Goal: Information Seeking & Learning: Check status

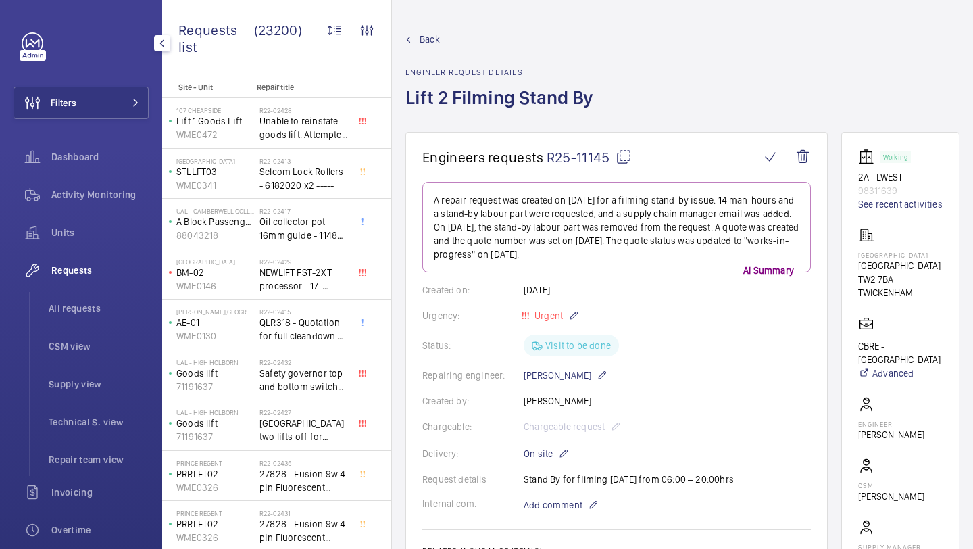
click at [81, 102] on button "Filters" at bounding box center [81, 103] width 135 height 32
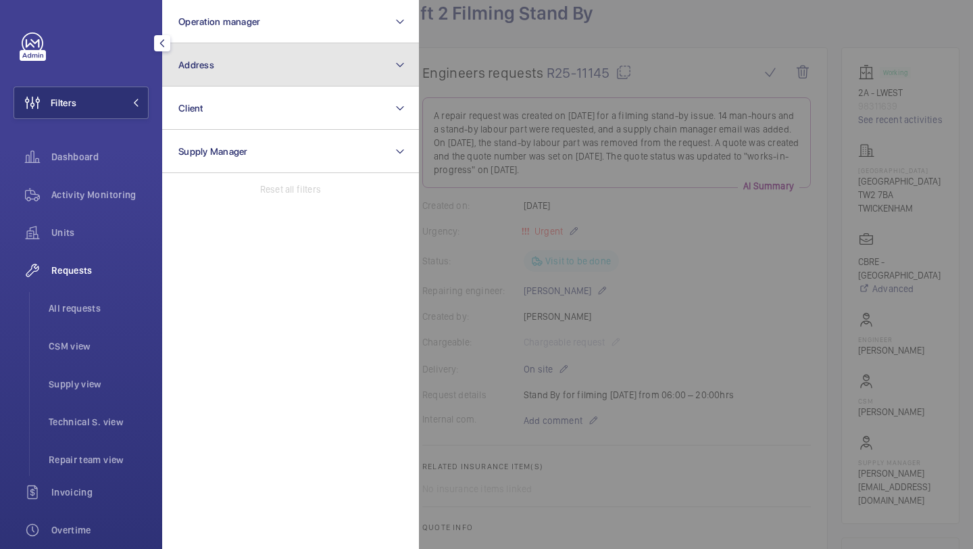
click at [249, 49] on button "Address" at bounding box center [290, 64] width 257 height 43
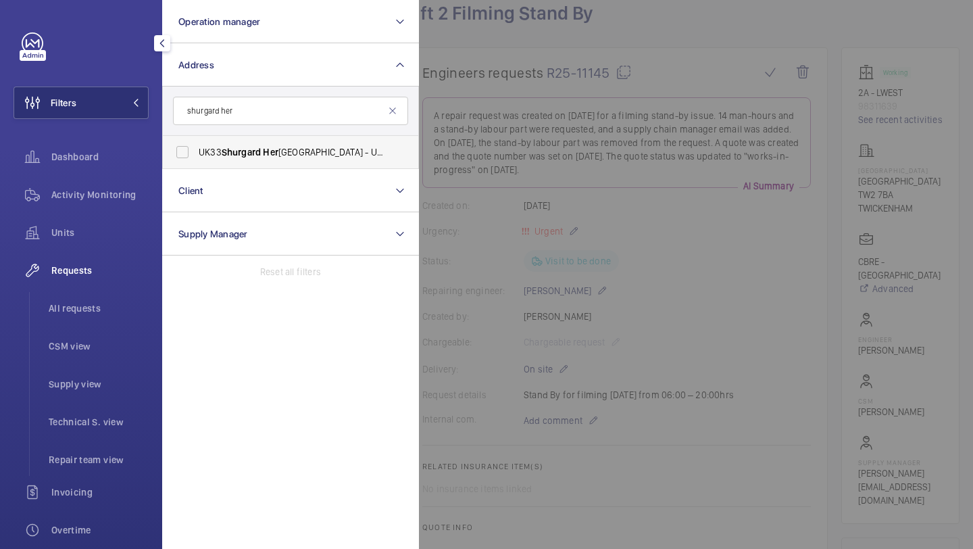
type input "shurgard her"
click at [300, 164] on label "UK33 Shurgard Her ne Hill - UK33 [STREET_ADDRESS][PERSON_NAME]" at bounding box center [280, 152] width 235 height 32
click at [196, 164] on input "UK33 Shurgard Her ne Hill - UK33 [STREET_ADDRESS][PERSON_NAME]" at bounding box center [182, 152] width 27 height 27
checkbox input "true"
click at [570, 248] on div at bounding box center [905, 274] width 973 height 549
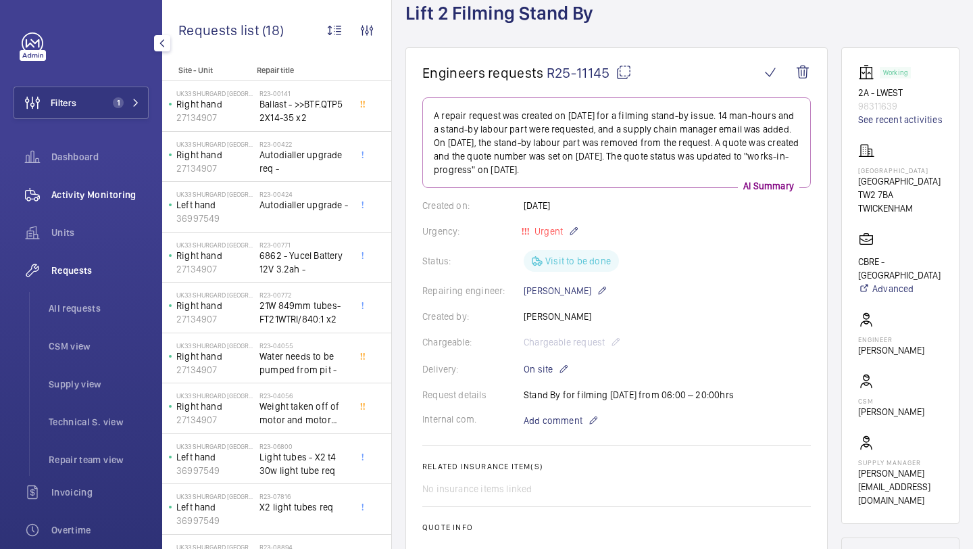
click at [122, 206] on div "Activity Monitoring" at bounding box center [81, 194] width 135 height 32
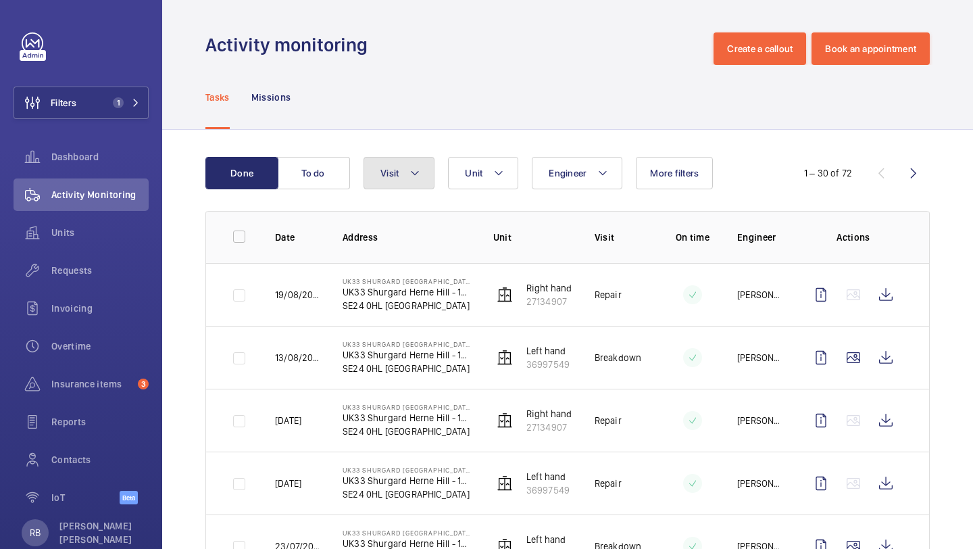
click at [368, 183] on button "Visit" at bounding box center [399, 173] width 71 height 32
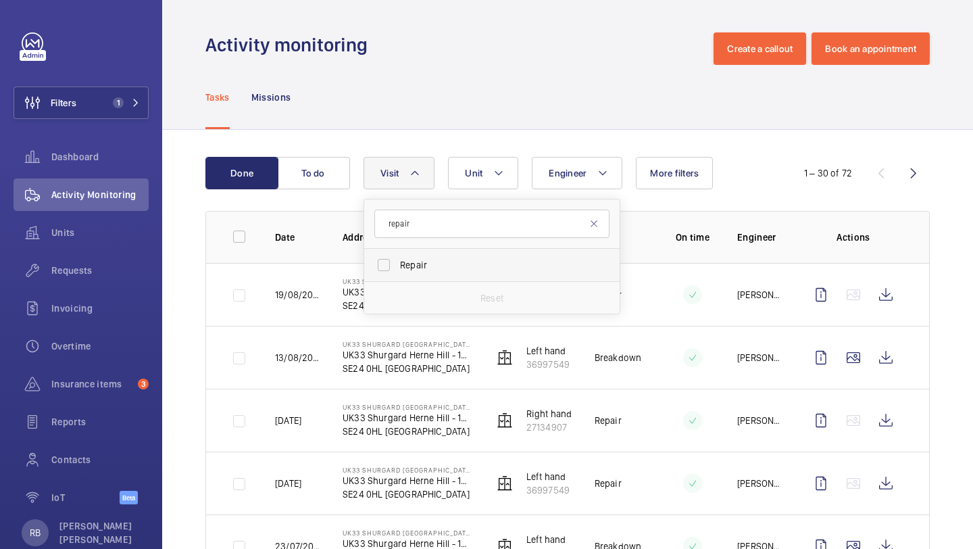
type input "repair"
click at [428, 270] on span "Repair" at bounding box center [493, 265] width 186 height 14
click at [397, 270] on input "Repair" at bounding box center [383, 264] width 27 height 27
checkbox input "true"
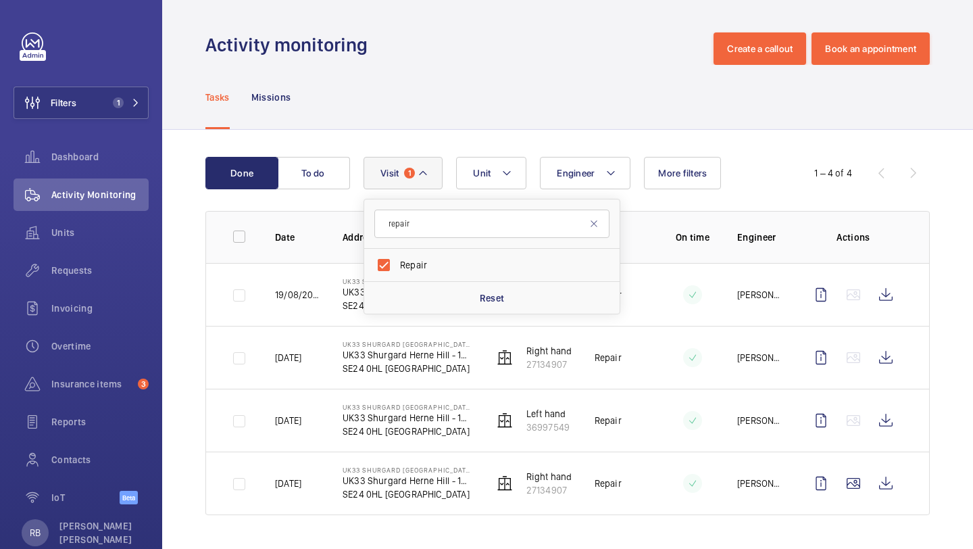
click at [527, 136] on div "Done To do Engineer Unit Visit 1 repair Repair Reset More filters 1 – 4 of 4 Da…" at bounding box center [567, 339] width 811 height 418
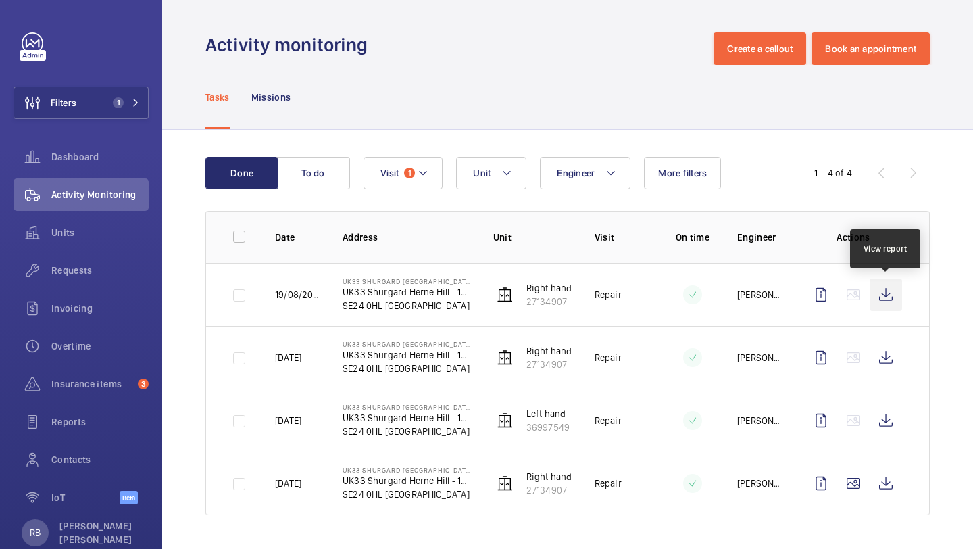
click at [889, 292] on wm-front-icon-button at bounding box center [886, 294] width 32 height 32
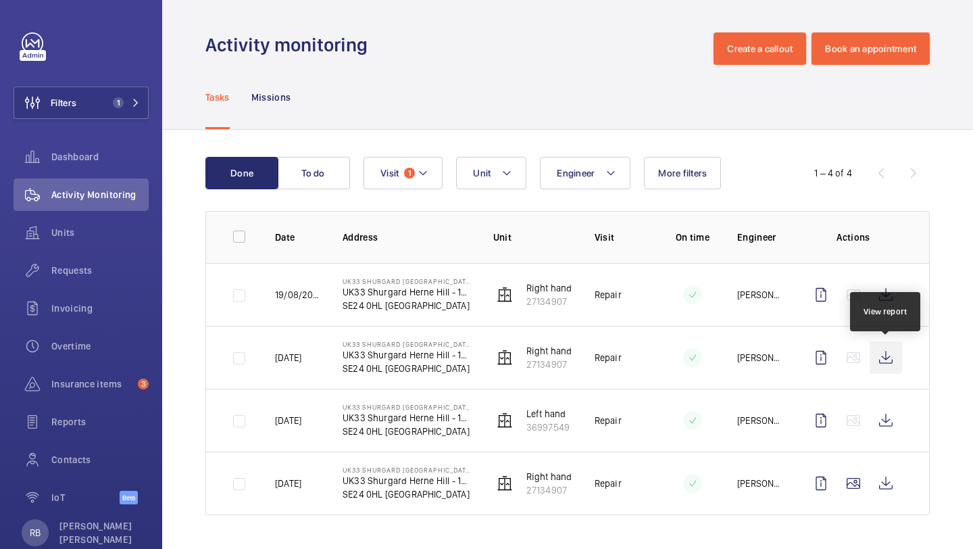
click at [875, 358] on wm-front-icon-button at bounding box center [886, 357] width 32 height 32
click at [884, 395] on td at bounding box center [856, 420] width 146 height 63
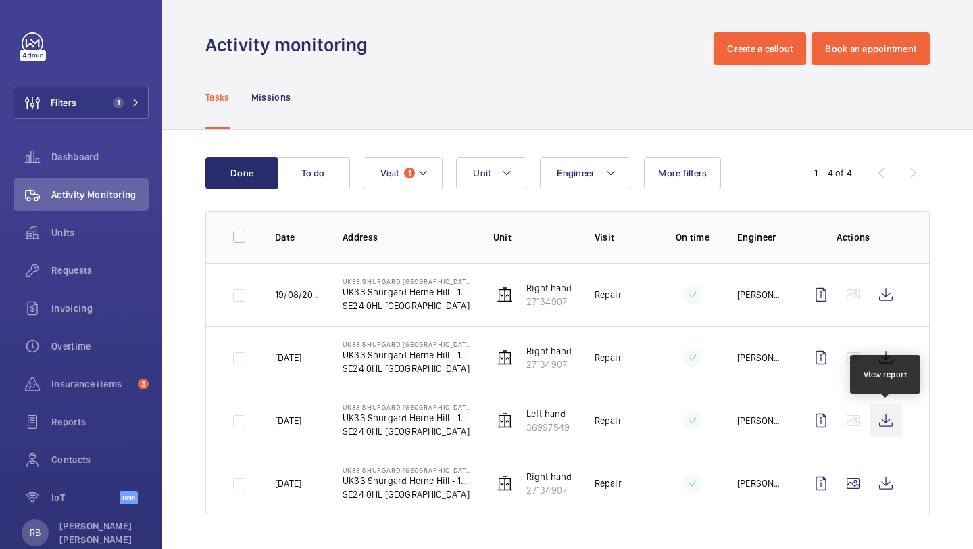
click at [886, 415] on wm-front-icon-button at bounding box center [886, 420] width 32 height 32
click at [89, 279] on div "Requests" at bounding box center [81, 270] width 135 height 32
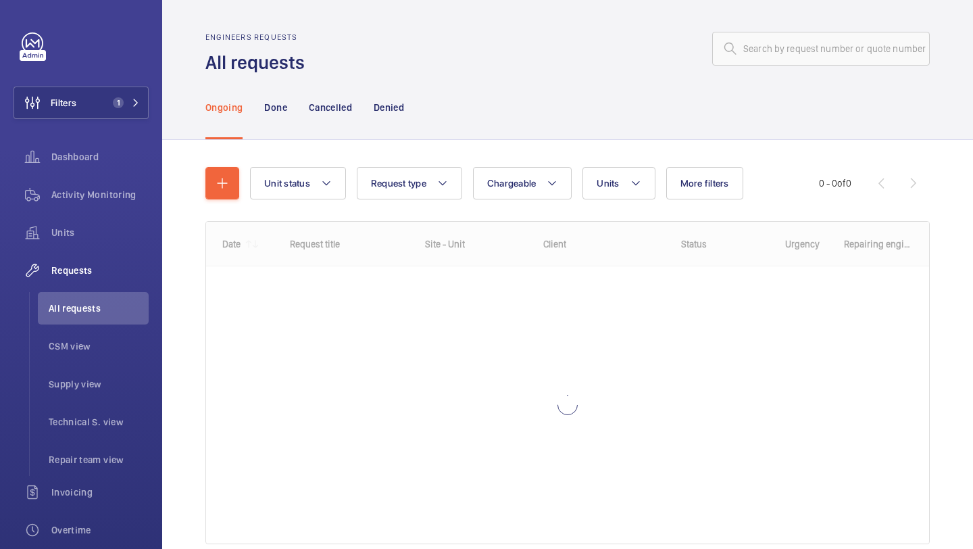
scroll to position [60, 0]
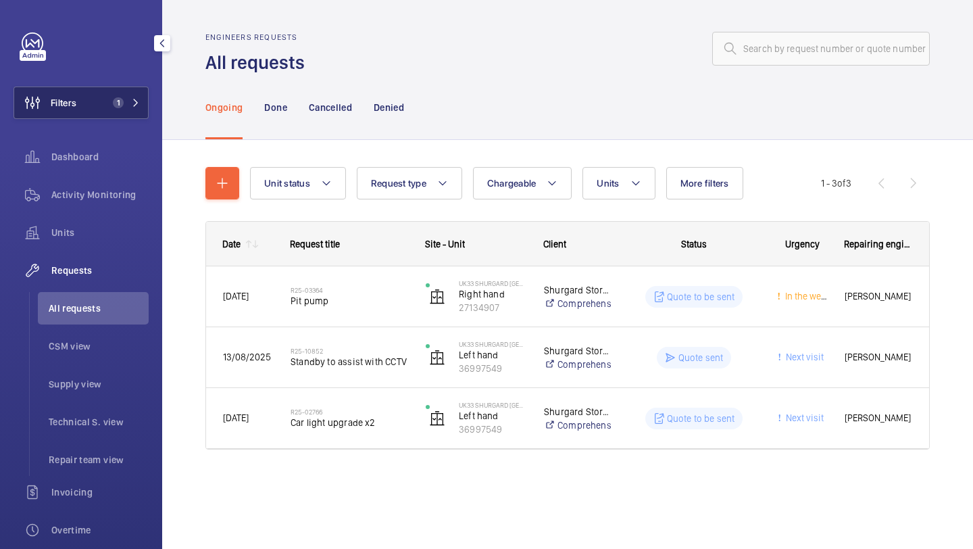
click at [128, 100] on span "1" at bounding box center [123, 102] width 32 height 11
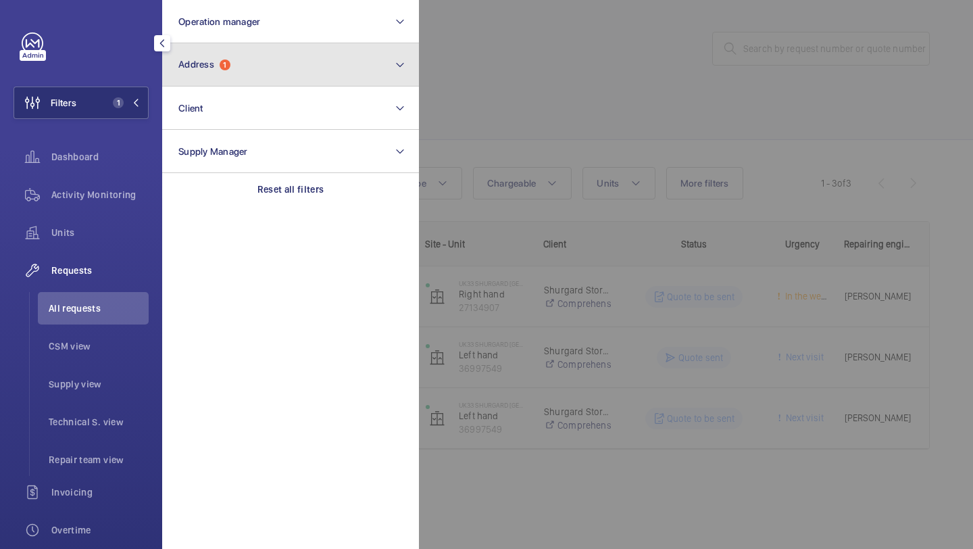
click at [226, 47] on button "Address 1" at bounding box center [290, 64] width 257 height 43
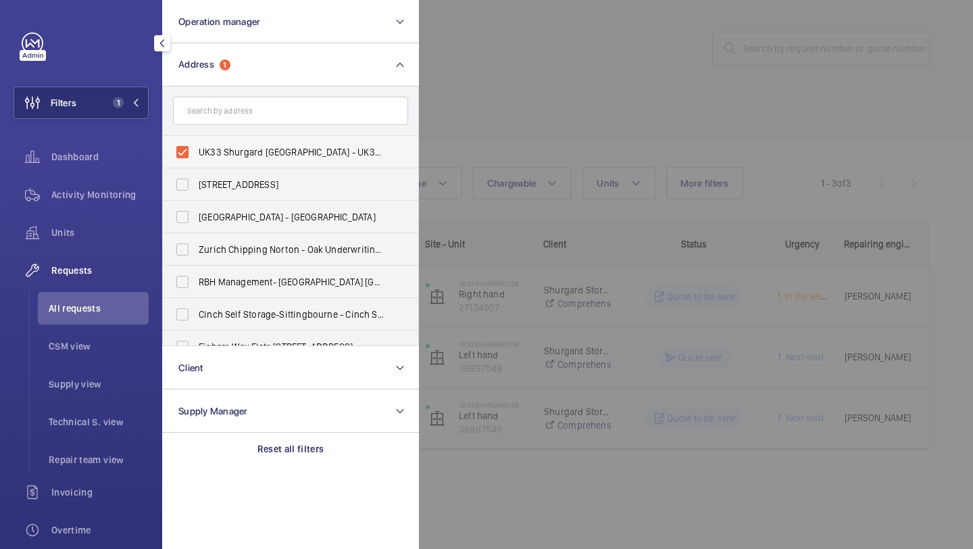
click at [225, 141] on label "UK33 Shurgard [GEOGRAPHIC_DATA] - UK33 [STREET_ADDRESS][PERSON_NAME]" at bounding box center [280, 152] width 235 height 32
click at [196, 141] on input "UK33 Shurgard [GEOGRAPHIC_DATA] - UK33 [STREET_ADDRESS][PERSON_NAME]" at bounding box center [182, 152] width 27 height 27
checkbox input "false"
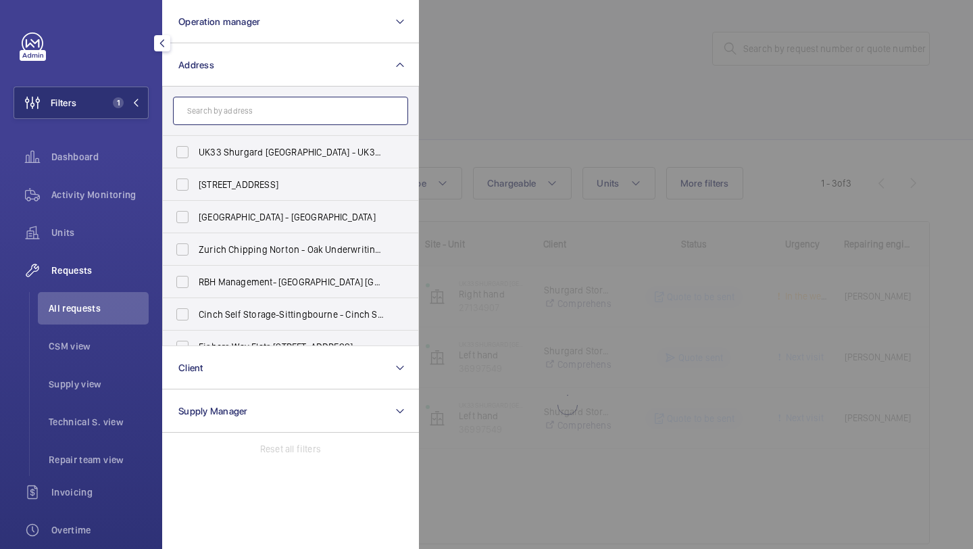
click at [236, 112] on input "text" at bounding box center [290, 111] width 235 height 28
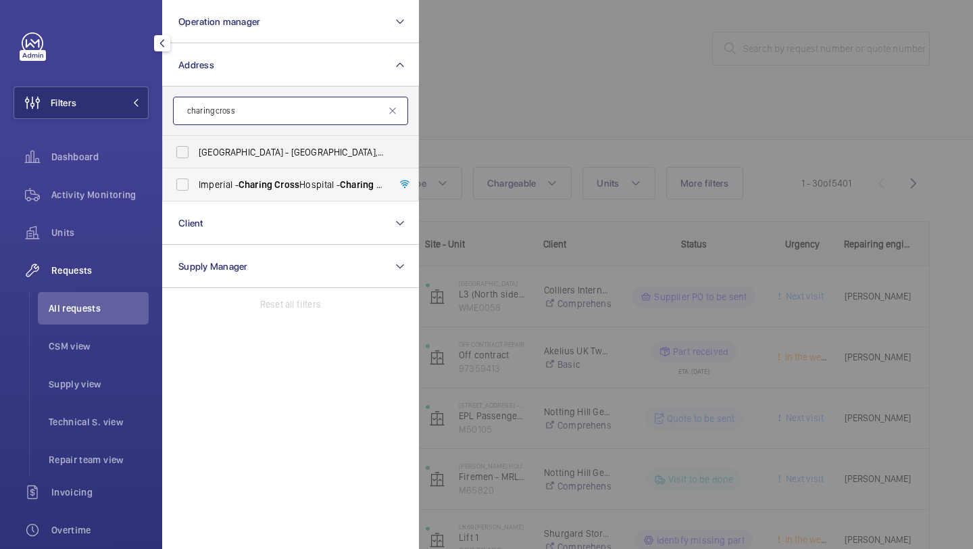
type input "charing cross"
click at [237, 174] on label "[GEOGRAPHIC_DATA] - [GEOGRAPHIC_DATA]" at bounding box center [280, 184] width 235 height 32
click at [196, 174] on input "[GEOGRAPHIC_DATA] - [GEOGRAPHIC_DATA]" at bounding box center [182, 184] width 27 height 27
click at [237, 174] on label "[GEOGRAPHIC_DATA] - [GEOGRAPHIC_DATA]" at bounding box center [280, 184] width 235 height 32
click at [196, 174] on input "[GEOGRAPHIC_DATA] - [GEOGRAPHIC_DATA]" at bounding box center [182, 184] width 27 height 27
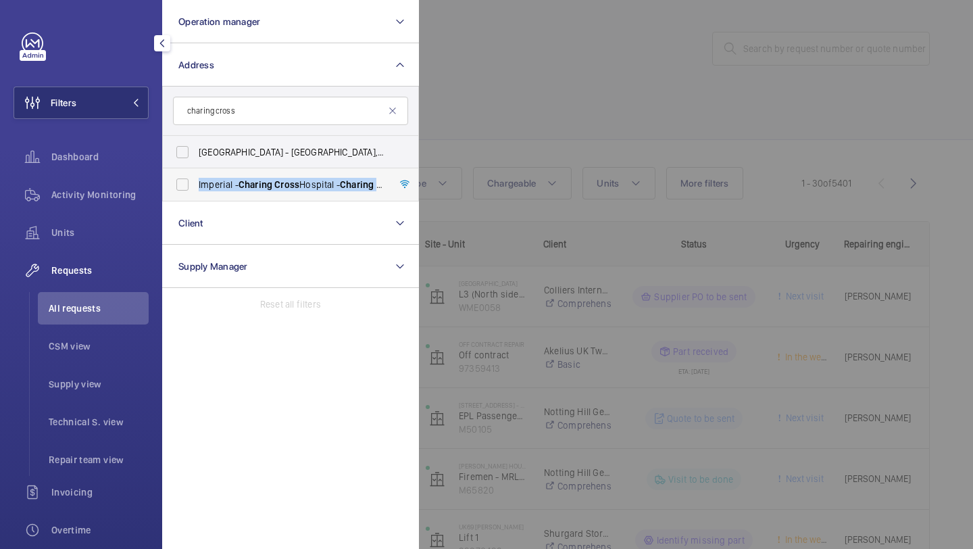
click at [237, 174] on label "[GEOGRAPHIC_DATA] - [GEOGRAPHIC_DATA]" at bounding box center [280, 184] width 235 height 32
click at [196, 174] on input "[GEOGRAPHIC_DATA] - [GEOGRAPHIC_DATA]" at bounding box center [182, 184] width 27 height 27
checkbox input "true"
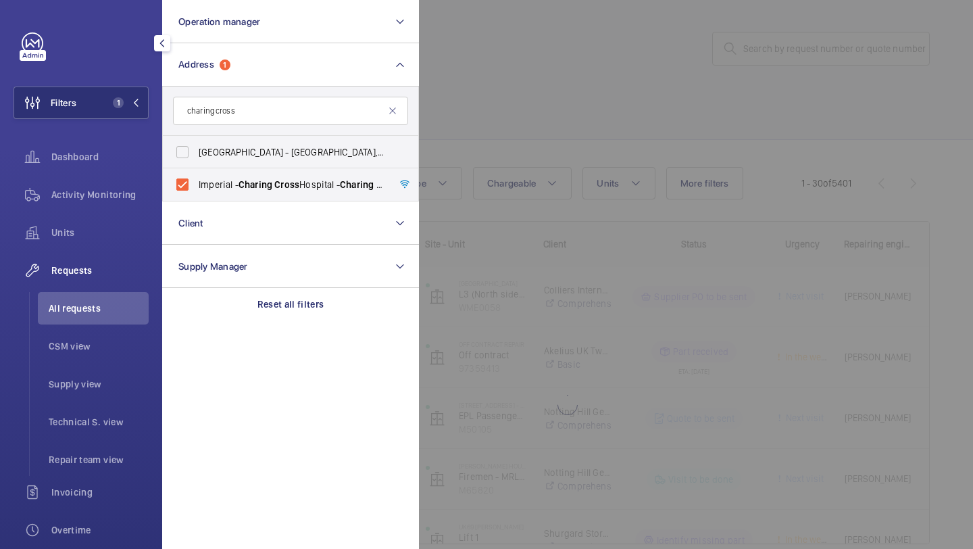
click at [457, 116] on div at bounding box center [905, 274] width 973 height 549
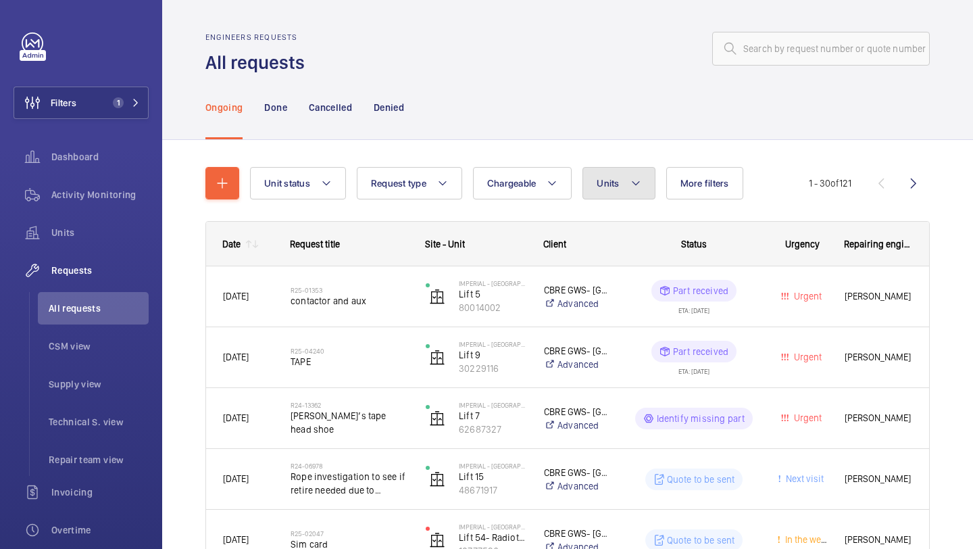
click at [586, 184] on button "Units" at bounding box center [619, 183] width 72 height 32
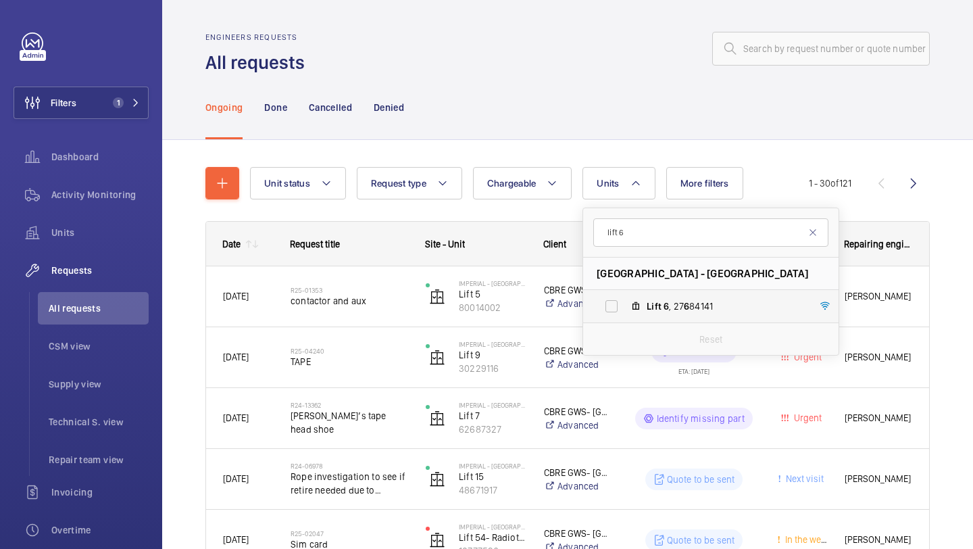
type input "lift 6"
click at [662, 299] on label "Lift 6 , 27 6 84141" at bounding box center [700, 306] width 234 height 32
click at [625, 299] on input "Lift 6 , 27 6 84141" at bounding box center [611, 306] width 27 height 27
checkbox input "true"
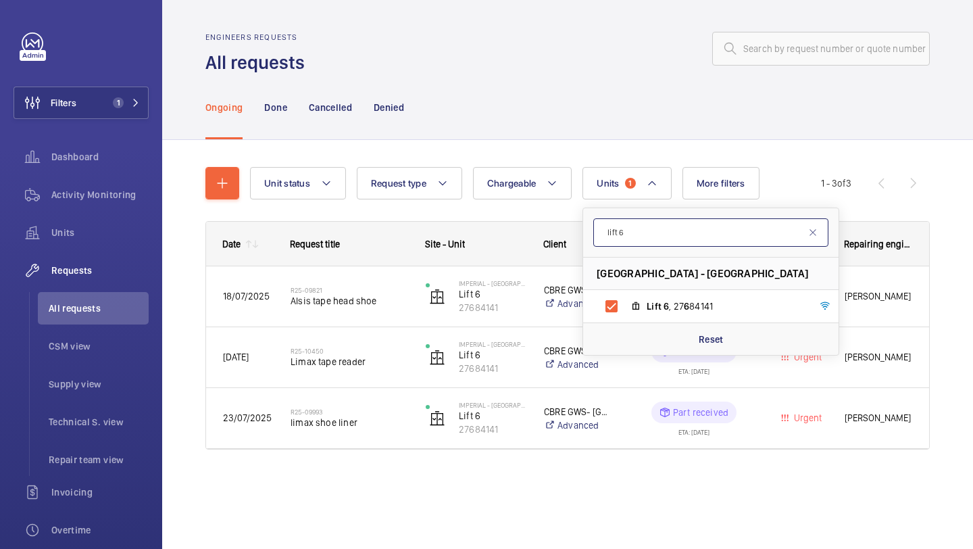
click at [634, 222] on input "lift 6" at bounding box center [710, 232] width 235 height 28
type input "lift 4"
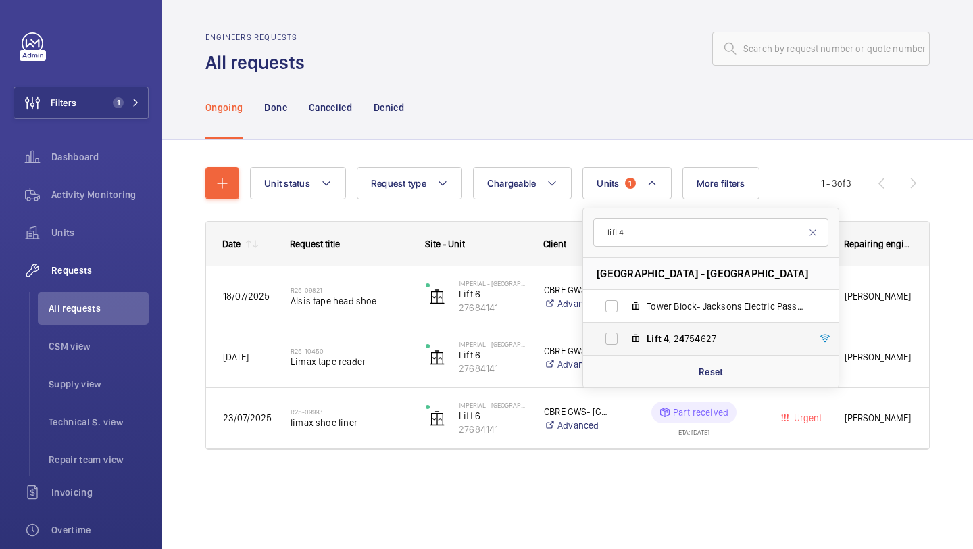
click at [651, 334] on span "Lift" at bounding box center [654, 338] width 15 height 11
click at [625, 334] on input "Lift 4 , 2 4 75 4 627" at bounding box center [611, 338] width 27 height 27
checkbox input "true"
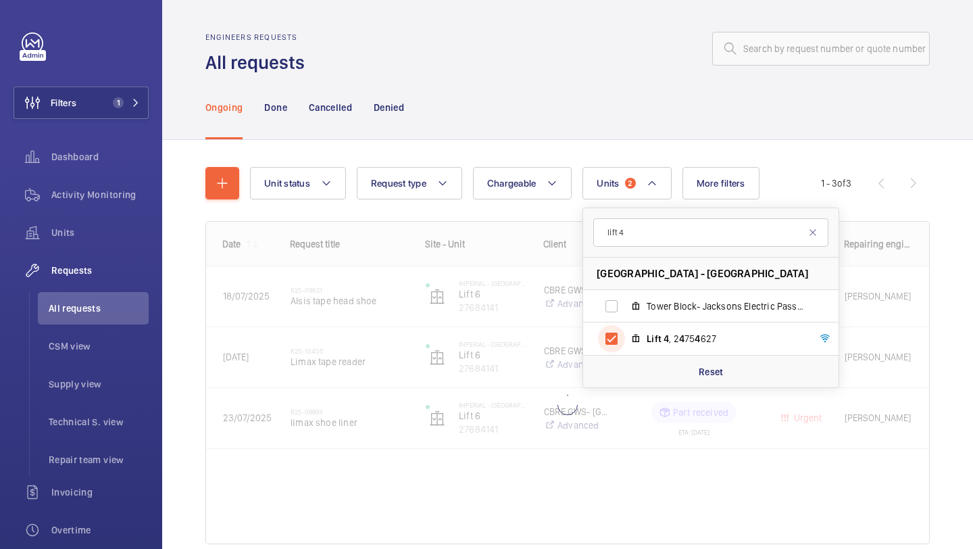
click at [973, 226] on div "Engineers requests All requests Ongoing Done Cancelled Denied Unit status Reque…" at bounding box center [567, 274] width 811 height 549
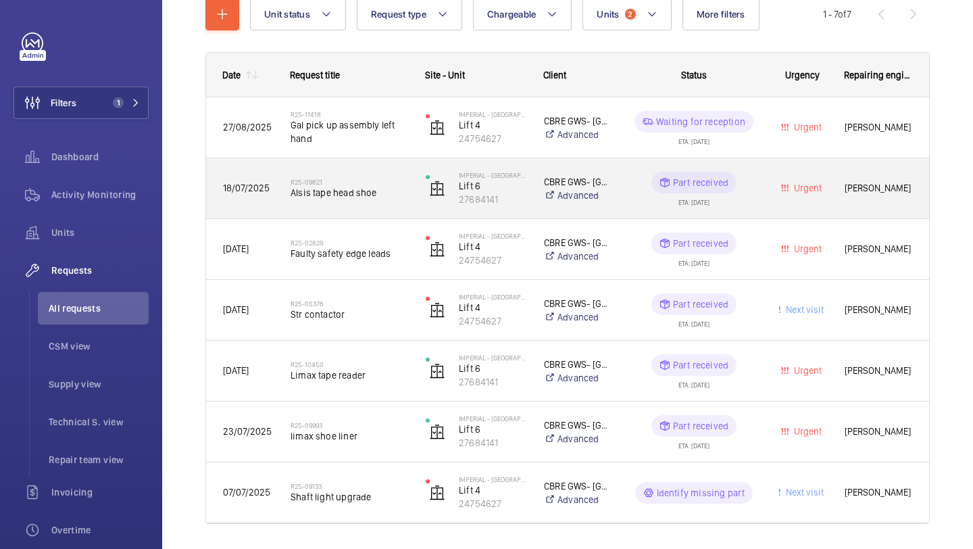
scroll to position [209, 0]
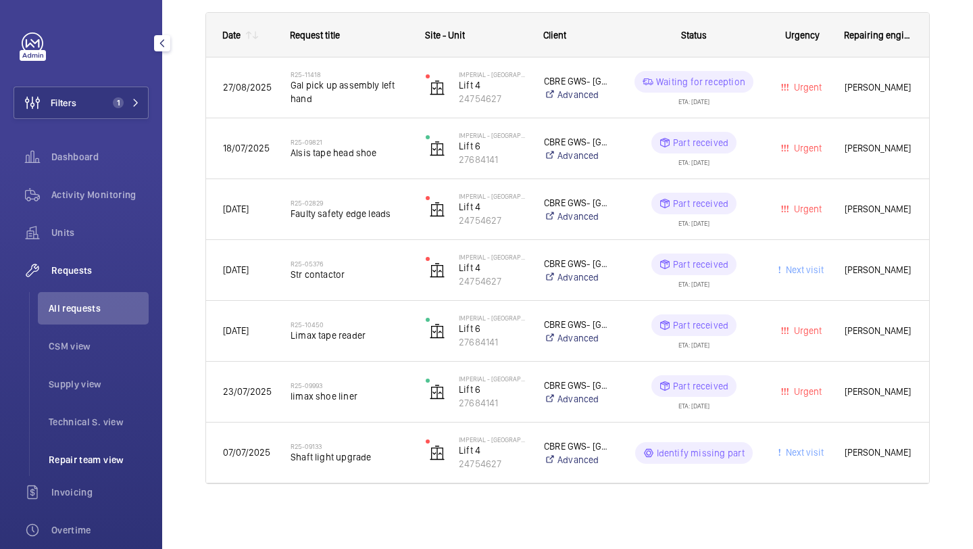
click at [116, 466] on li "Repair team view" at bounding box center [93, 459] width 111 height 32
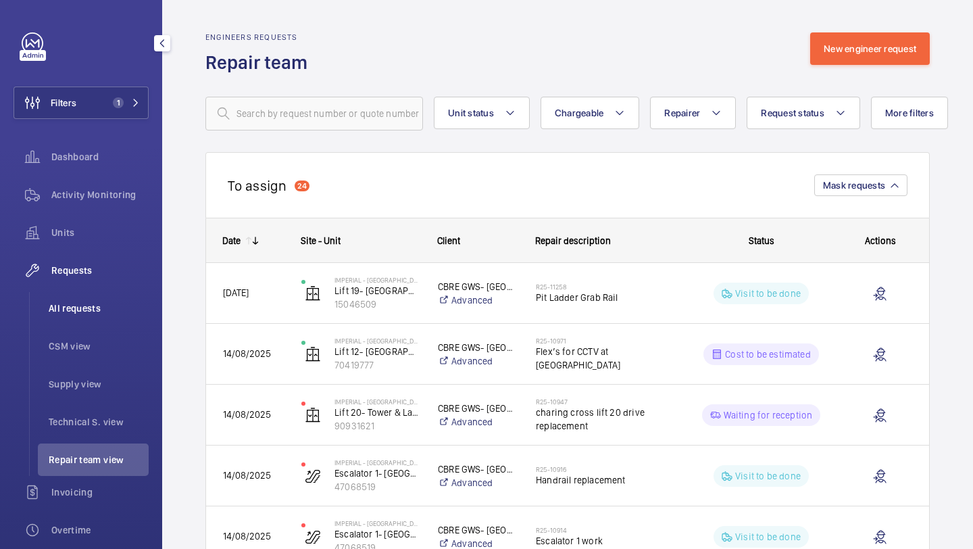
click at [80, 297] on li "All requests" at bounding box center [93, 308] width 111 height 32
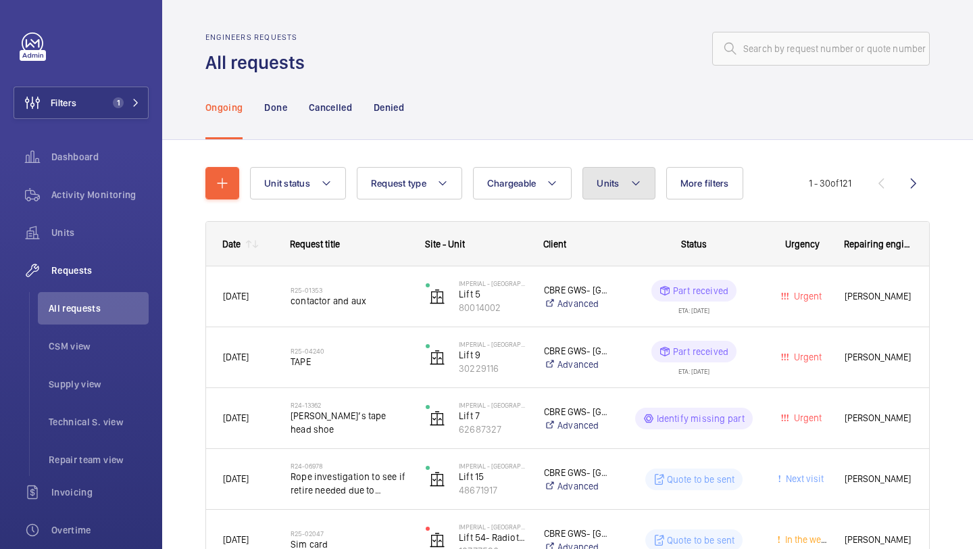
click at [631, 175] on mat-icon at bounding box center [636, 183] width 11 height 16
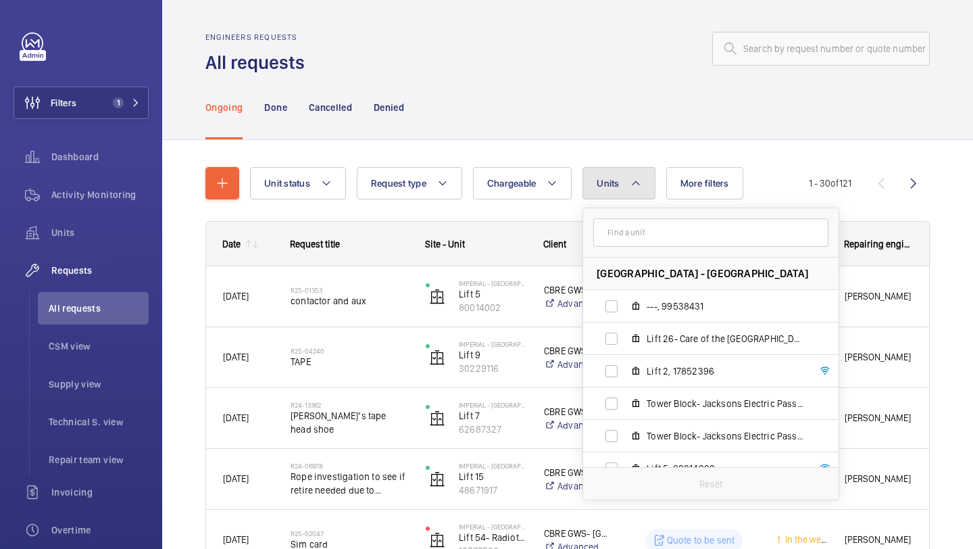
click at [631, 175] on mat-icon at bounding box center [636, 183] width 11 height 16
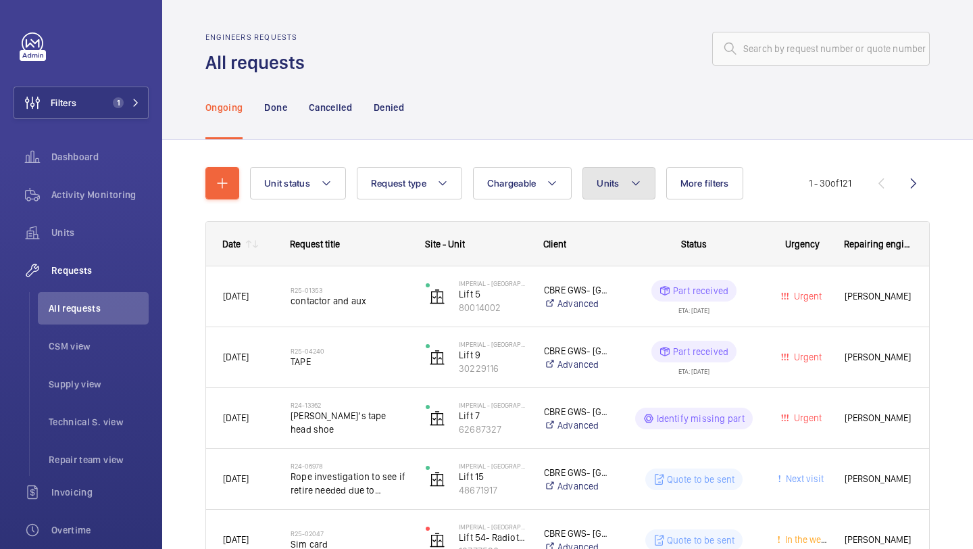
click at [631, 175] on mat-icon at bounding box center [636, 183] width 11 height 16
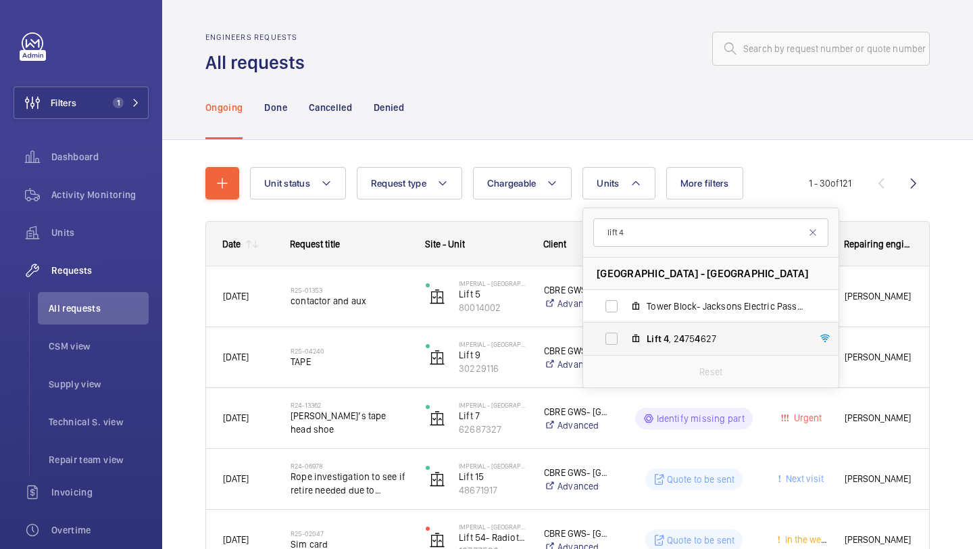
type input "lift 4"
click at [639, 341] on mat-icon at bounding box center [636, 338] width 11 height 11
click at [625, 341] on input "Lift 4 , 2 4 75 4 627" at bounding box center [611, 338] width 27 height 27
checkbox input "true"
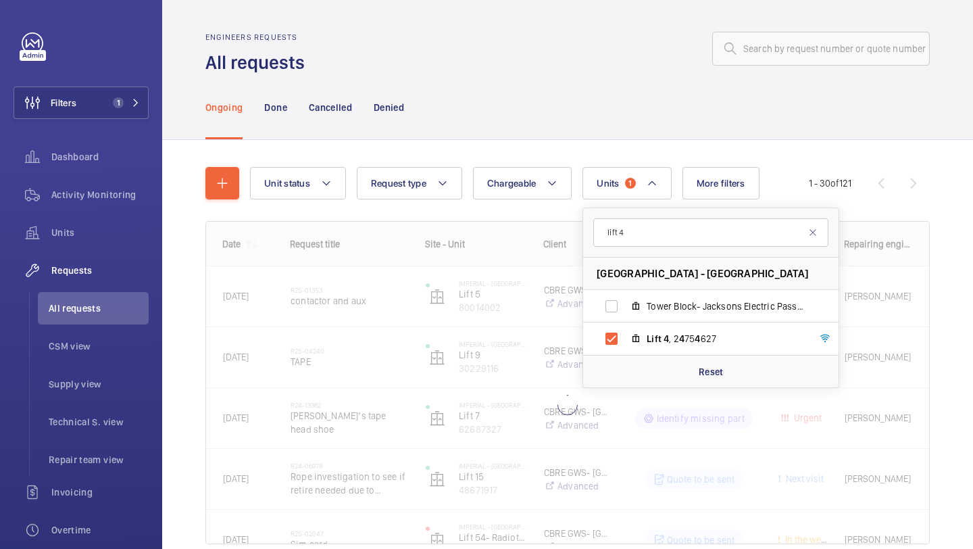
click at [952, 199] on div "Unit status Request type Chargeable Units 1 lift 4 Imperial - [GEOGRAPHIC_DATA]…" at bounding box center [567, 374] width 811 height 469
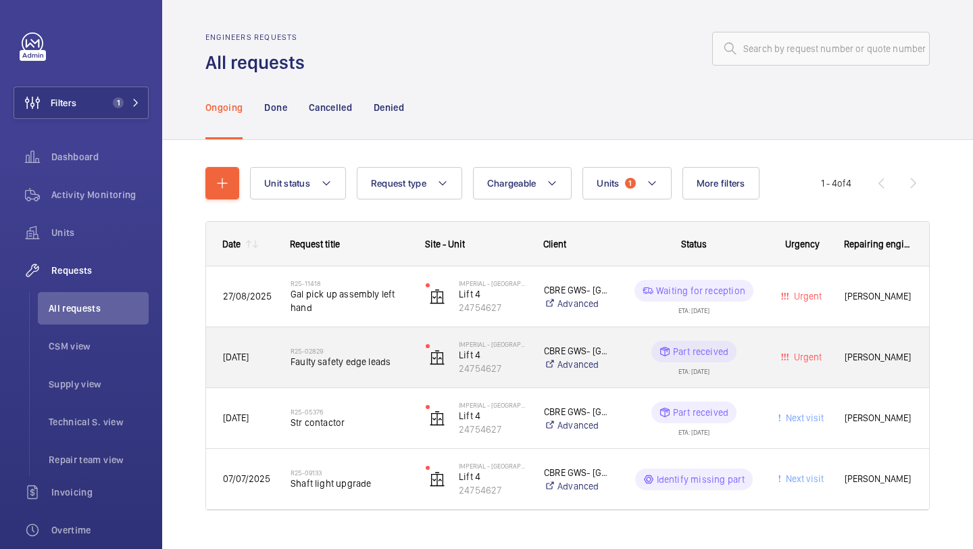
scroll to position [26, 0]
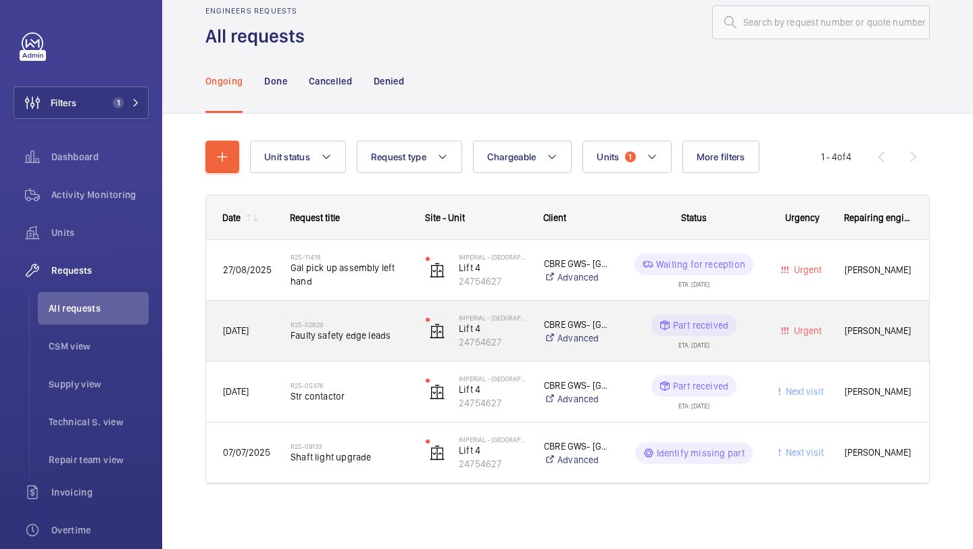
click at [360, 339] on span "Faulty safety edge leads" at bounding box center [350, 335] width 118 height 14
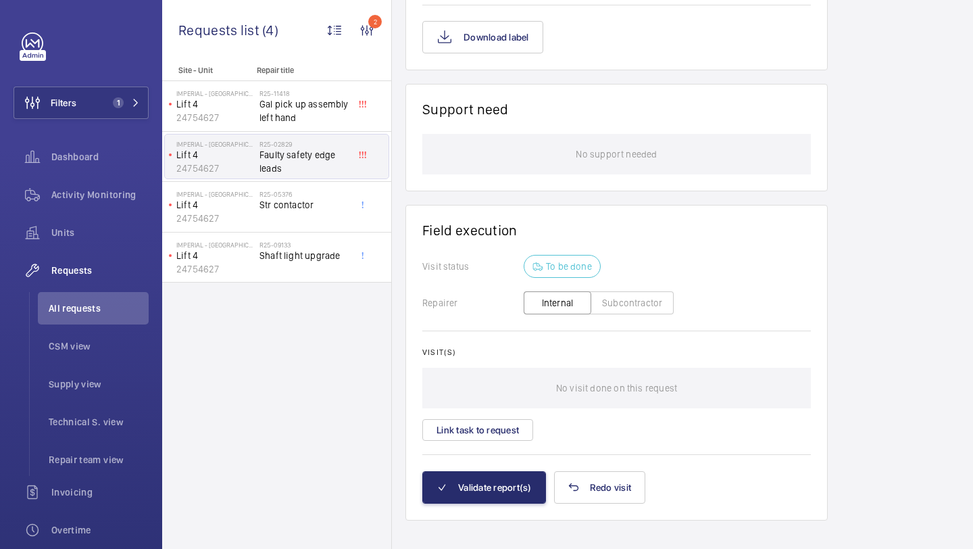
scroll to position [924, 0]
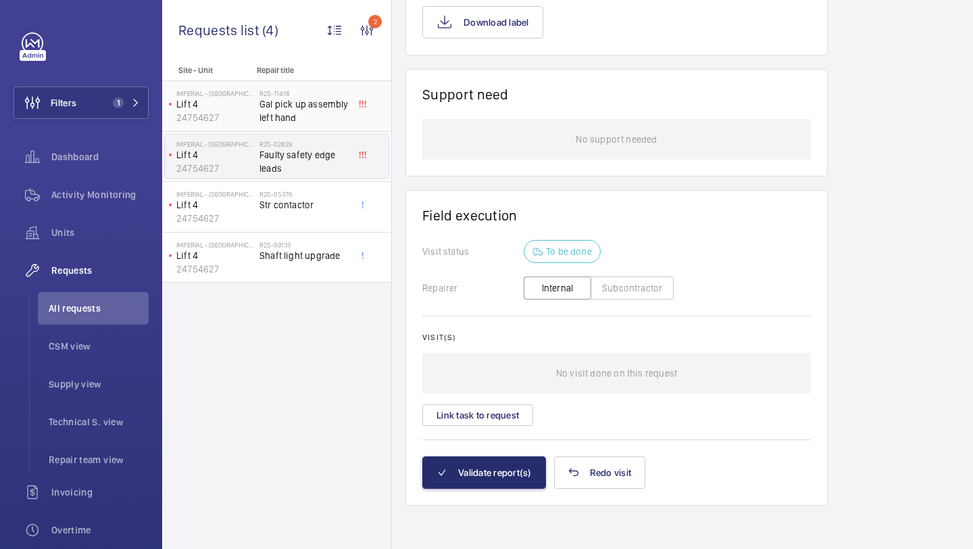
click at [329, 120] on span "Gal pick up assembly left hand" at bounding box center [304, 110] width 89 height 27
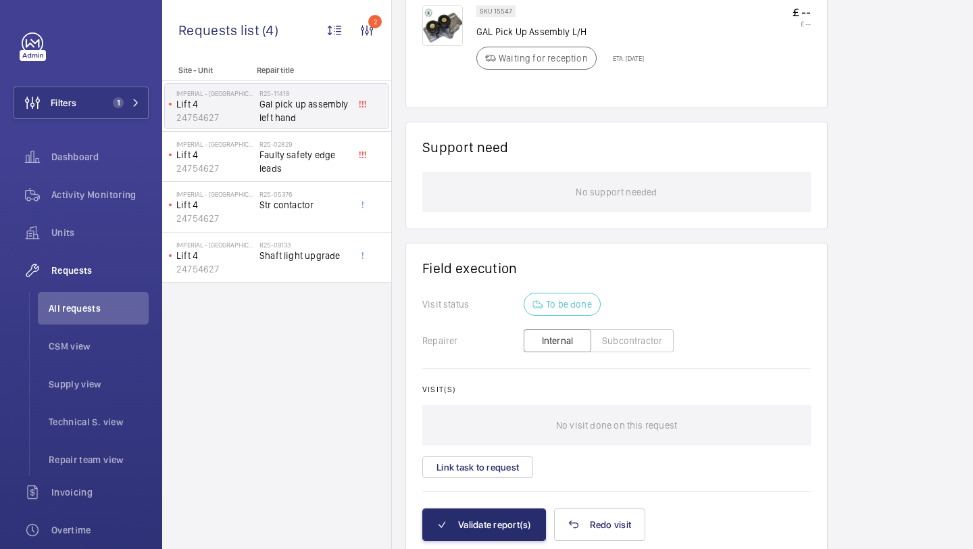
scroll to position [899, 0]
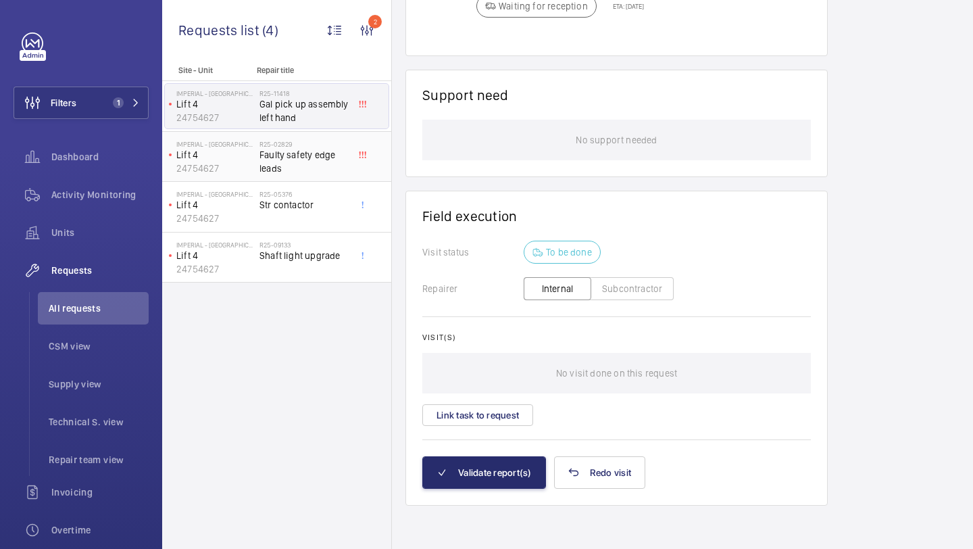
click at [327, 164] on span "Faulty safety edge leads" at bounding box center [304, 161] width 89 height 27
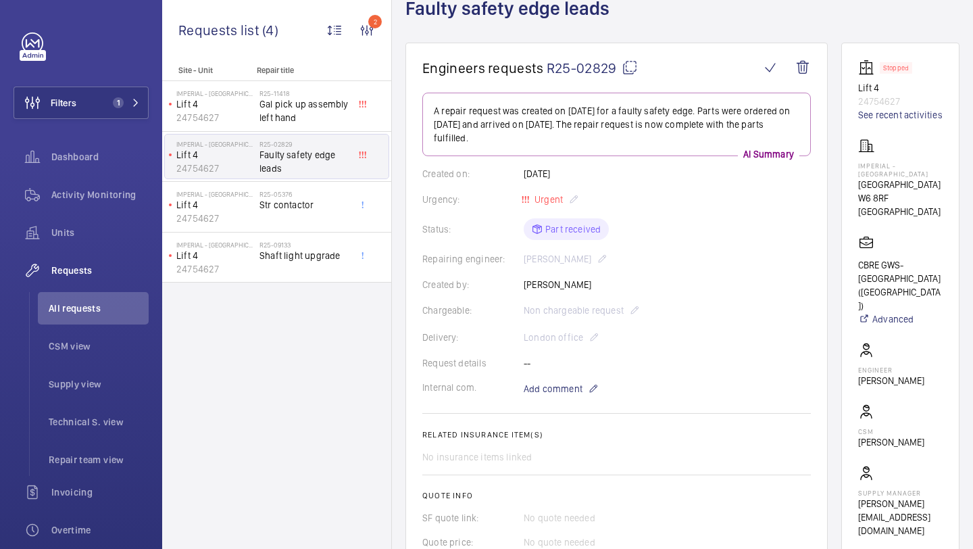
scroll to position [87, 0]
click at [319, 199] on span "Str contactor" at bounding box center [304, 205] width 89 height 14
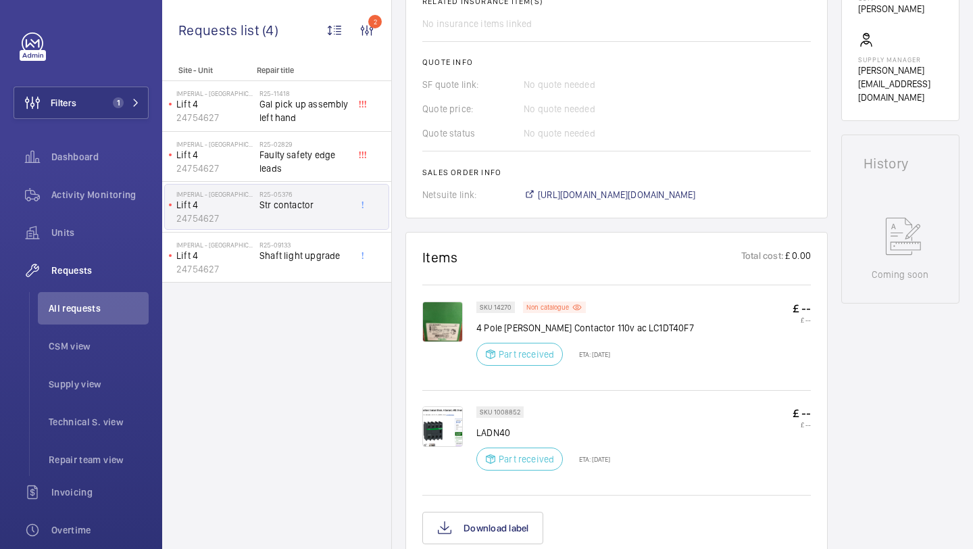
scroll to position [547, 0]
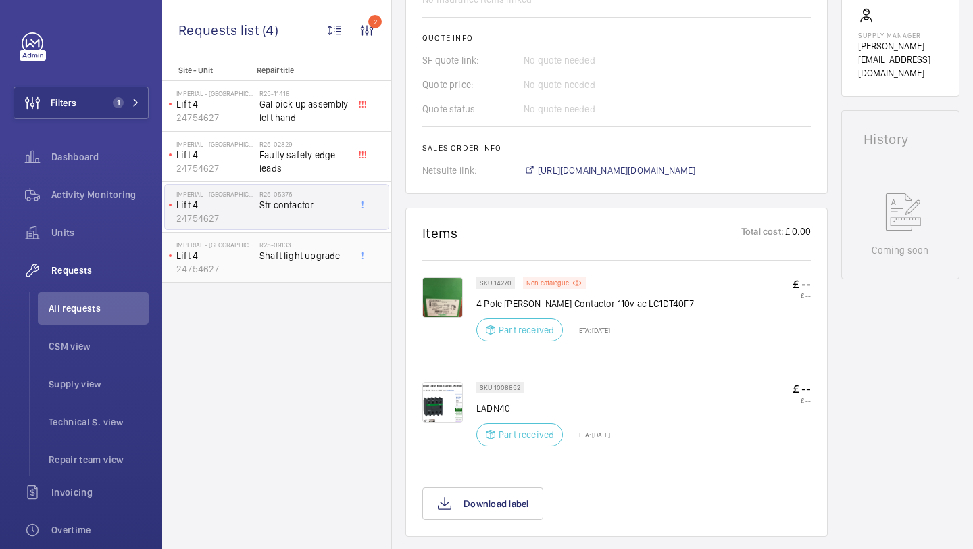
click at [312, 263] on div "R25-09133 Shaft light upgrade" at bounding box center [304, 260] width 89 height 39
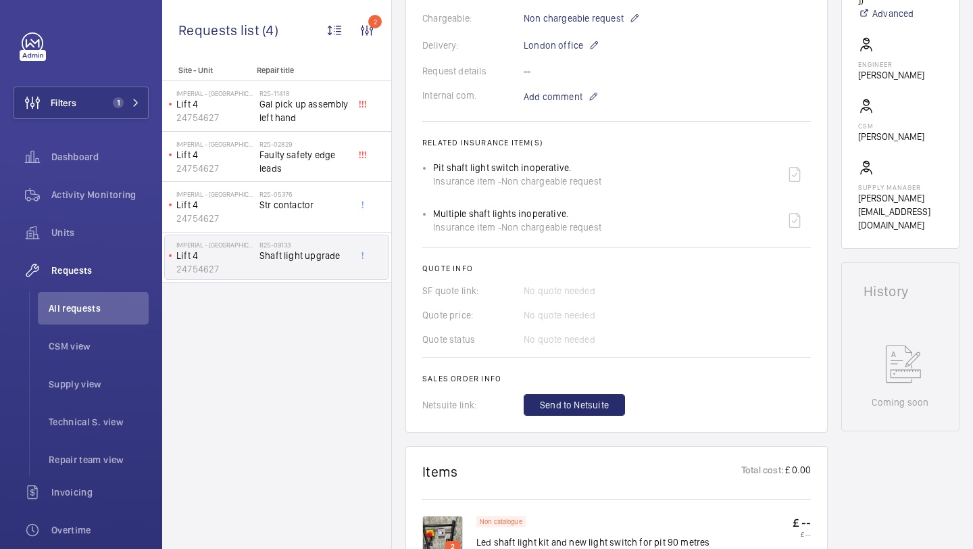
scroll to position [711, 0]
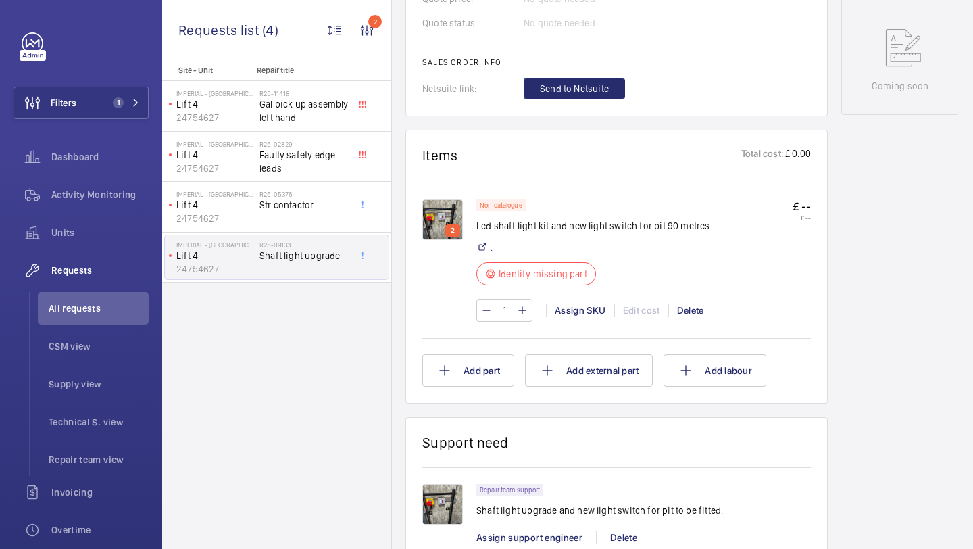
click at [448, 210] on img at bounding box center [442, 219] width 41 height 41
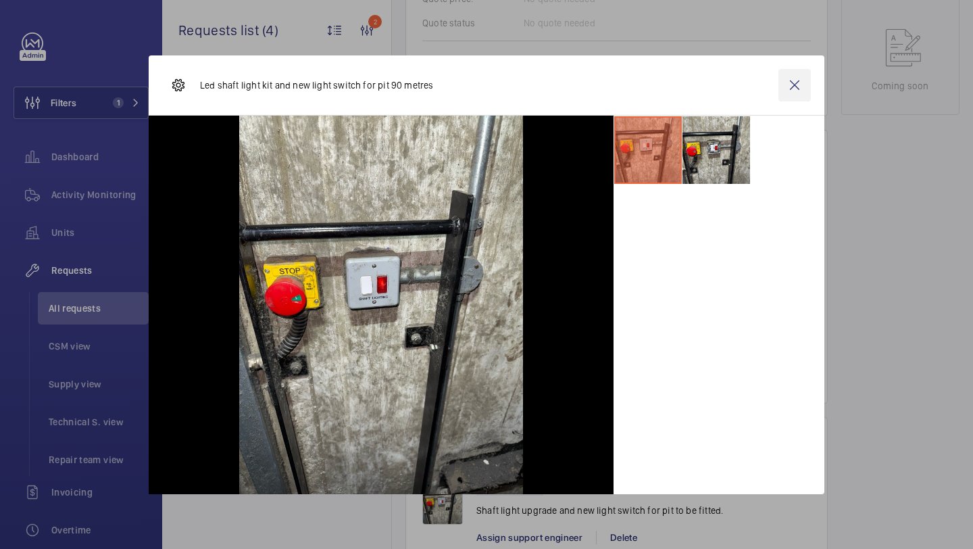
click at [796, 85] on wm-front-icon-button at bounding box center [795, 85] width 32 height 32
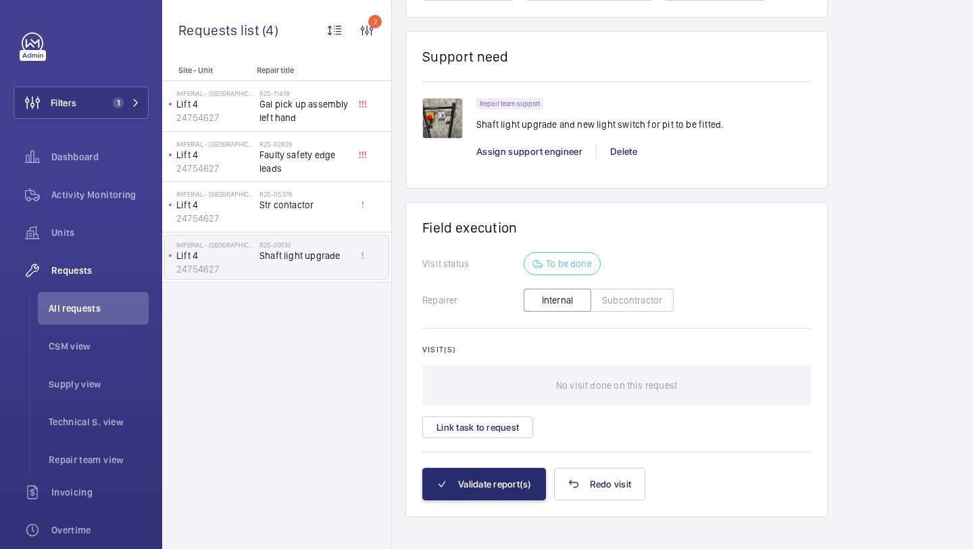
scroll to position [1066, 0]
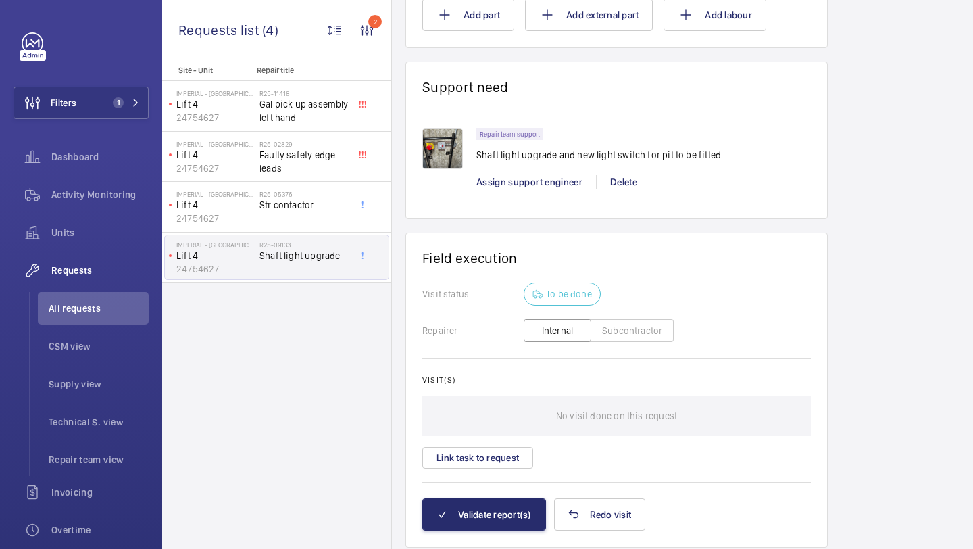
click at [439, 131] on img at bounding box center [442, 148] width 41 height 41
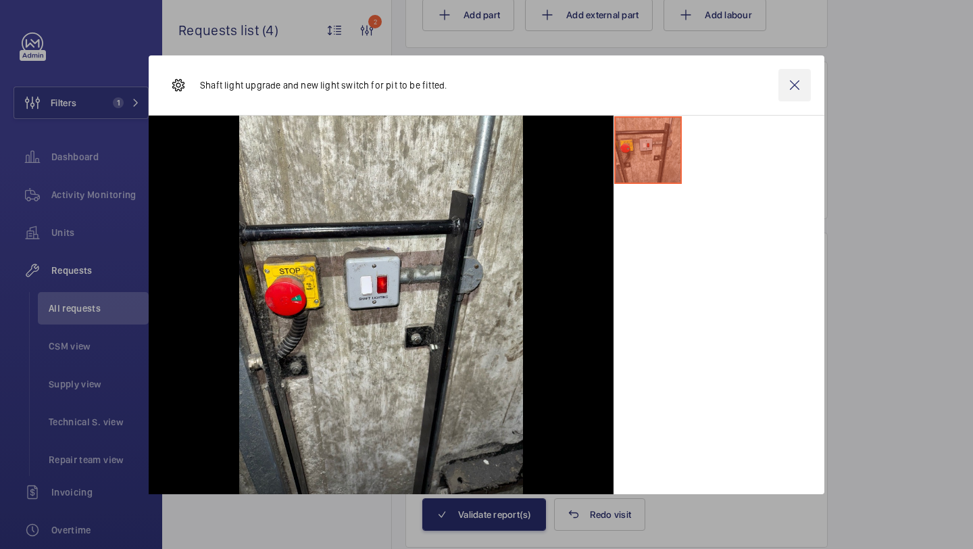
click at [799, 86] on wm-front-icon-button at bounding box center [795, 85] width 32 height 32
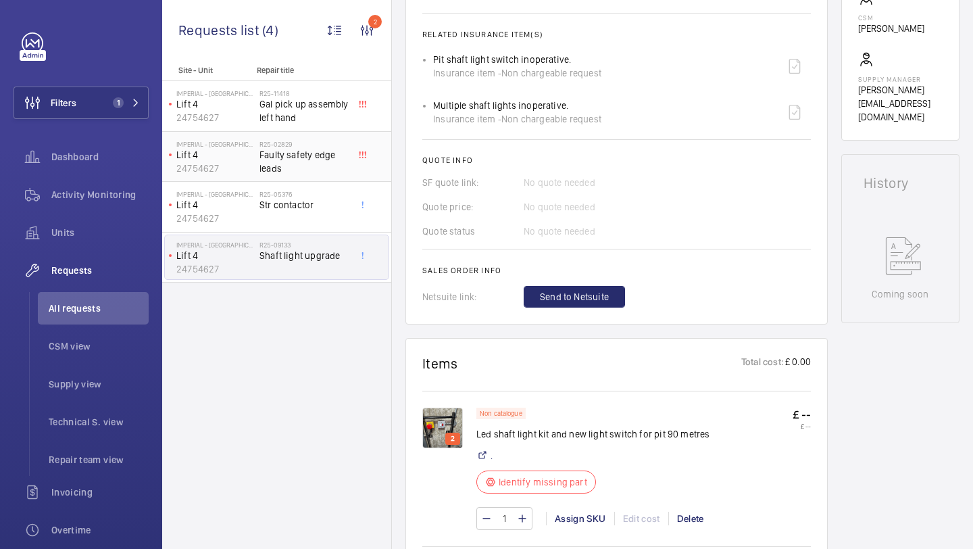
scroll to position [574, 0]
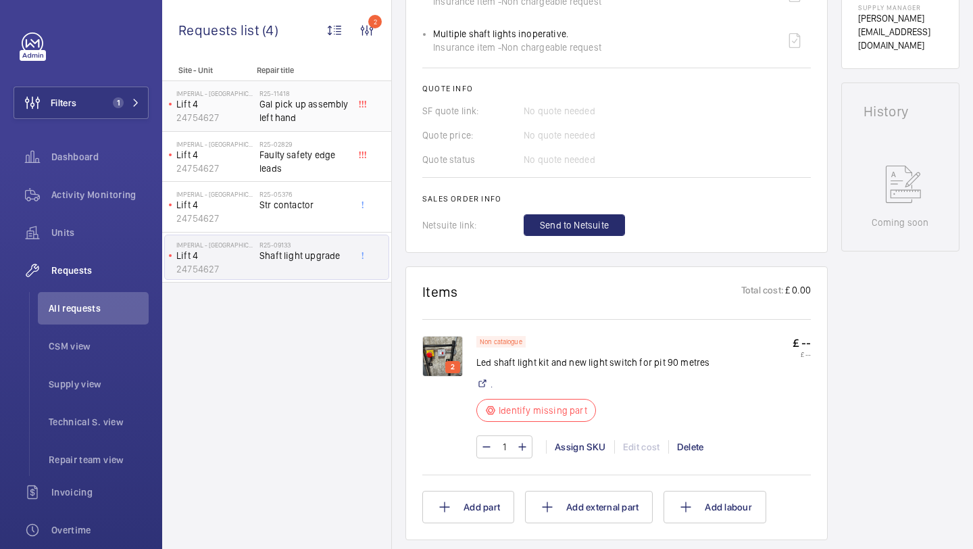
click at [318, 122] on span "Gal pick up assembly left hand" at bounding box center [304, 110] width 89 height 27
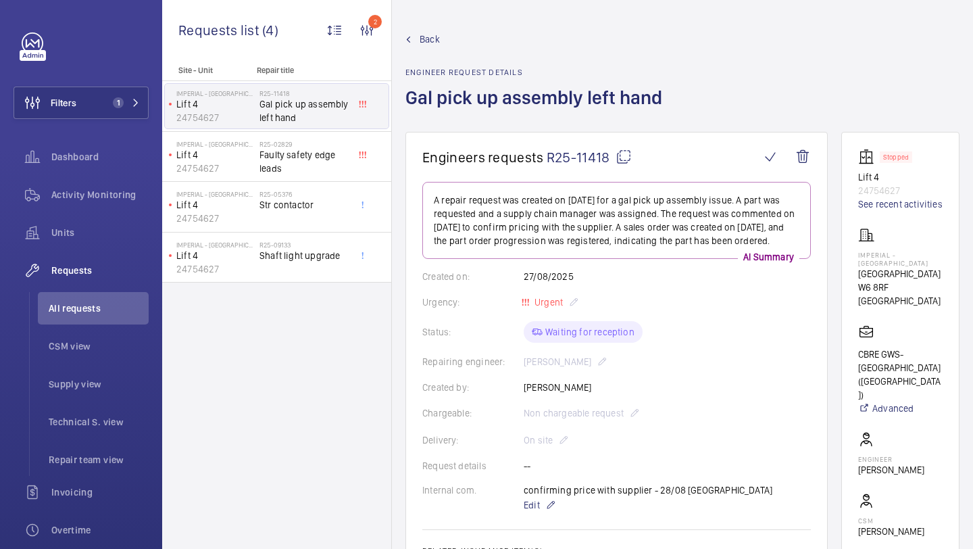
click at [630, 150] on mat-icon at bounding box center [624, 157] width 16 height 16
